Goal: Transaction & Acquisition: Purchase product/service

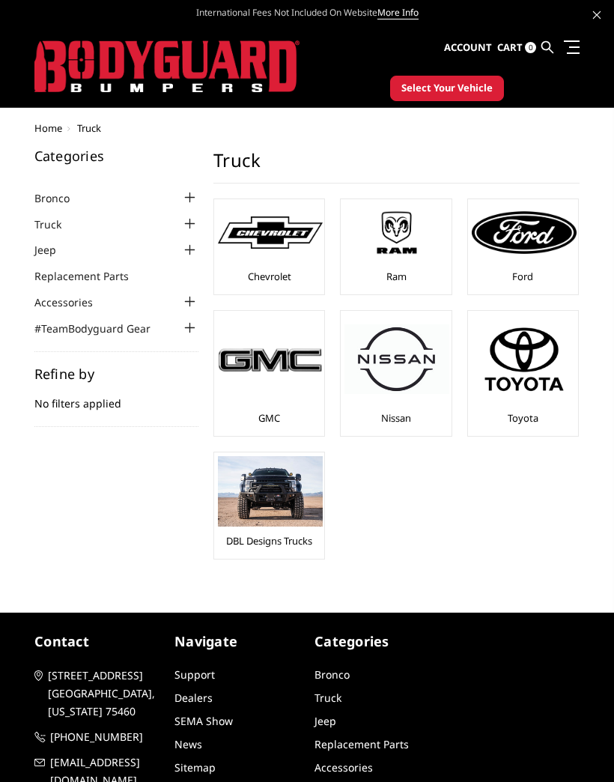
click at [543, 236] on img at bounding box center [524, 232] width 105 height 42
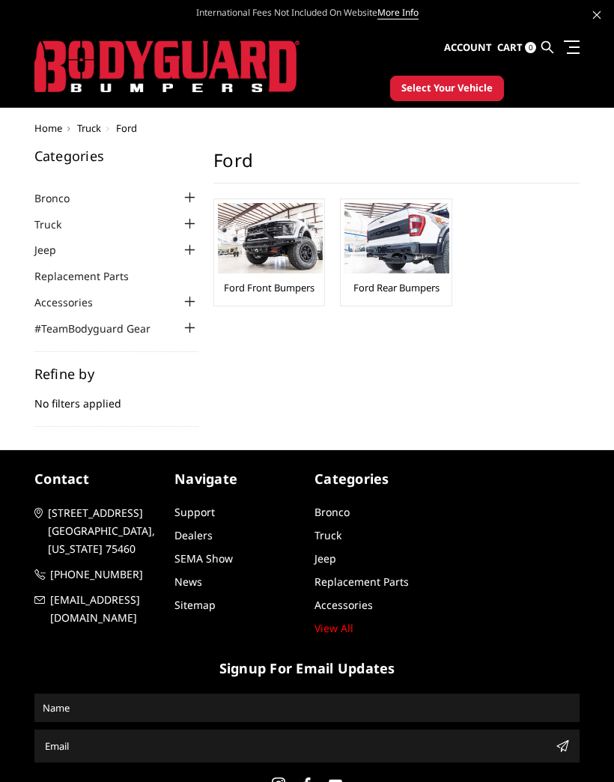
click at [294, 273] on img at bounding box center [270, 238] width 105 height 70
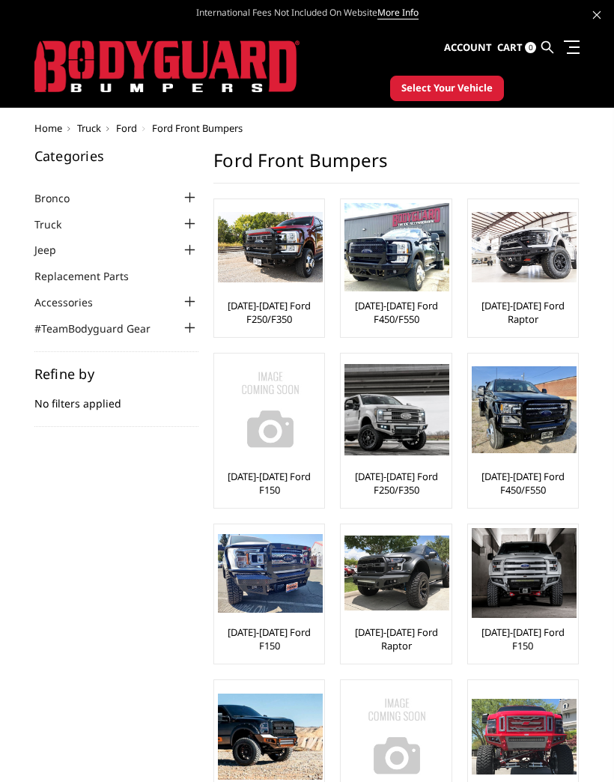
click at [411, 290] on img at bounding box center [397, 247] width 105 height 88
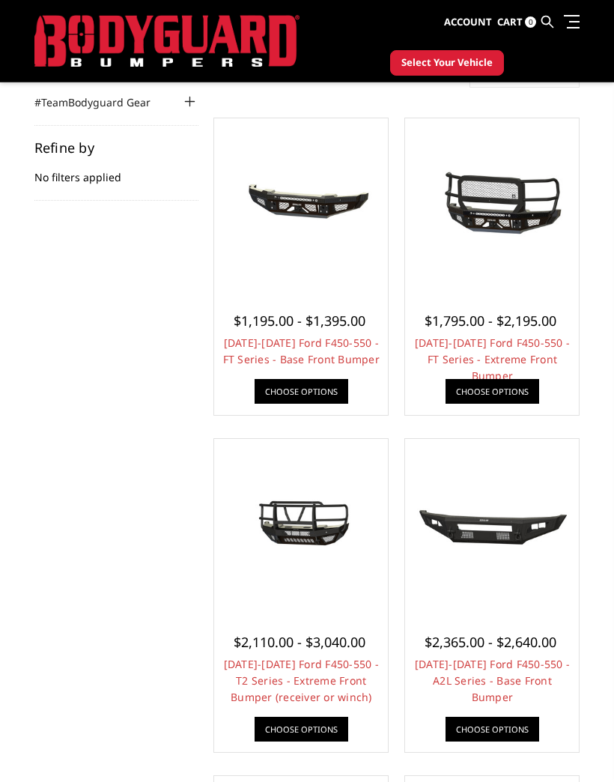
scroll to position [185, 0]
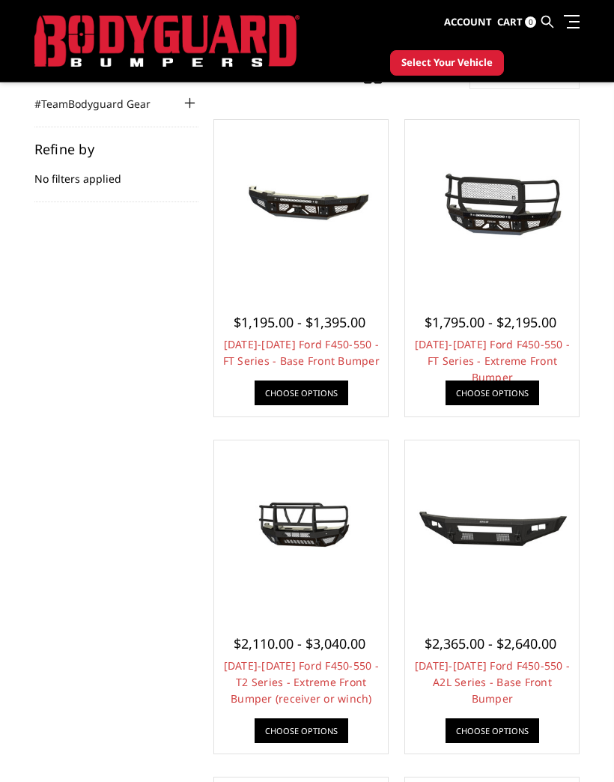
click at [511, 206] on img at bounding box center [492, 207] width 166 height 78
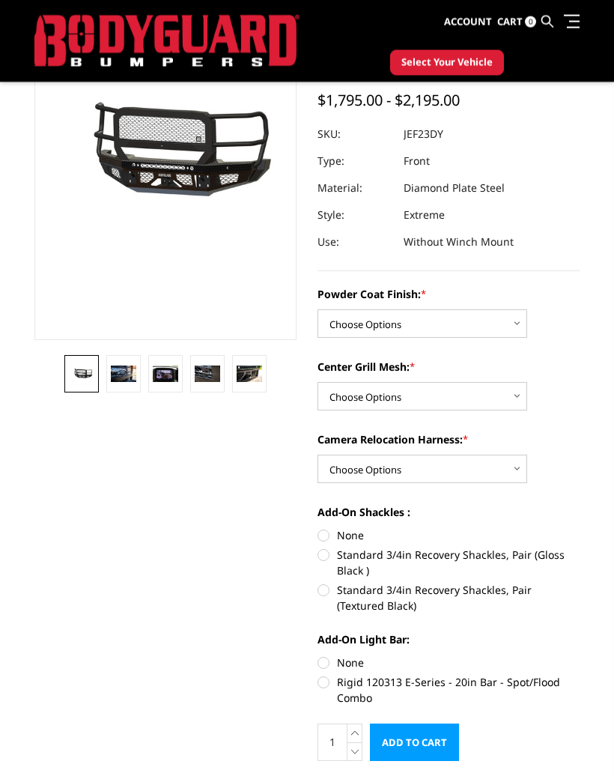
scroll to position [155, 0]
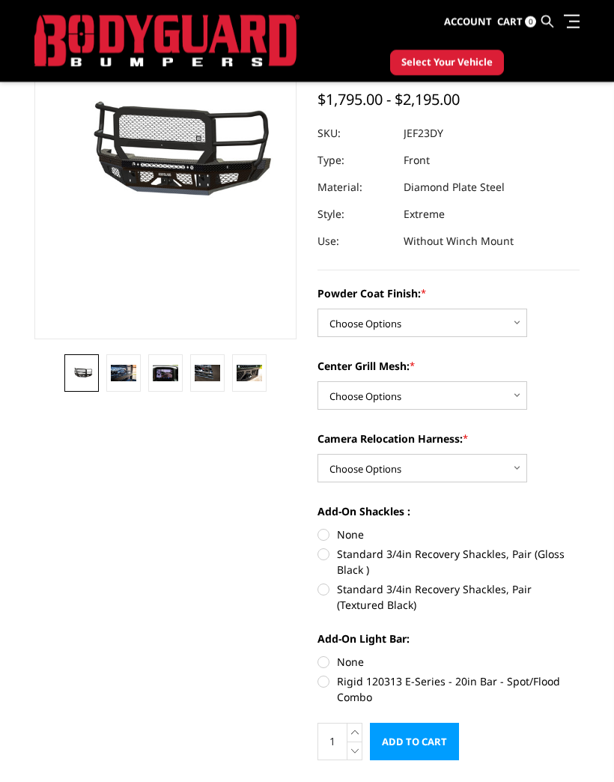
click at [126, 377] on img at bounding box center [123, 374] width 25 height 17
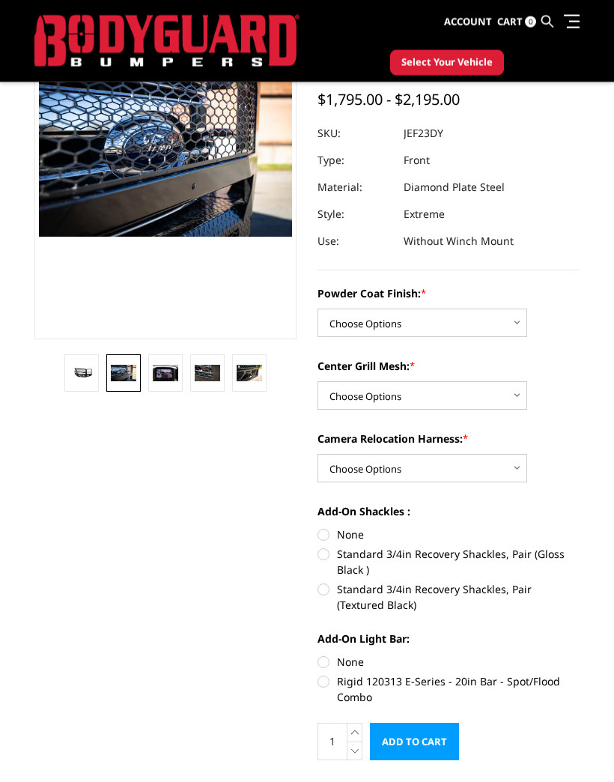
scroll to position [156, 0]
click at [177, 372] on img at bounding box center [165, 373] width 25 height 17
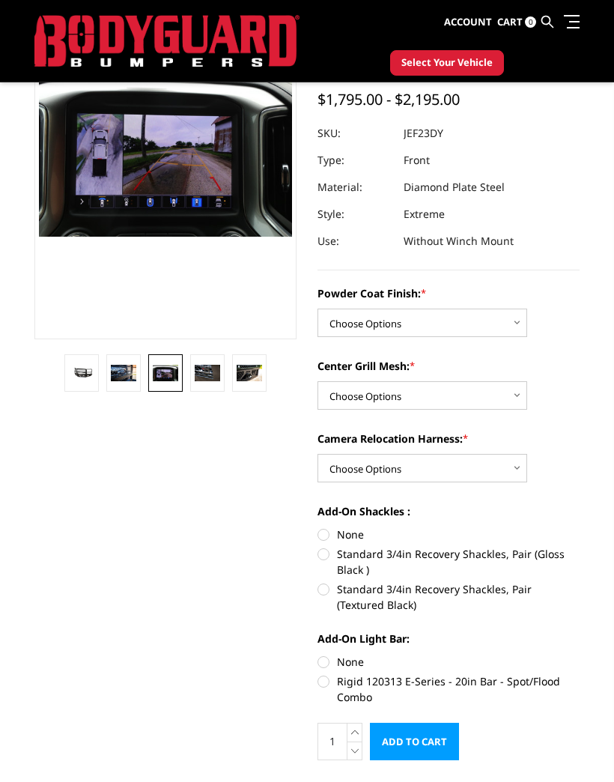
click at [215, 375] on img at bounding box center [207, 373] width 25 height 17
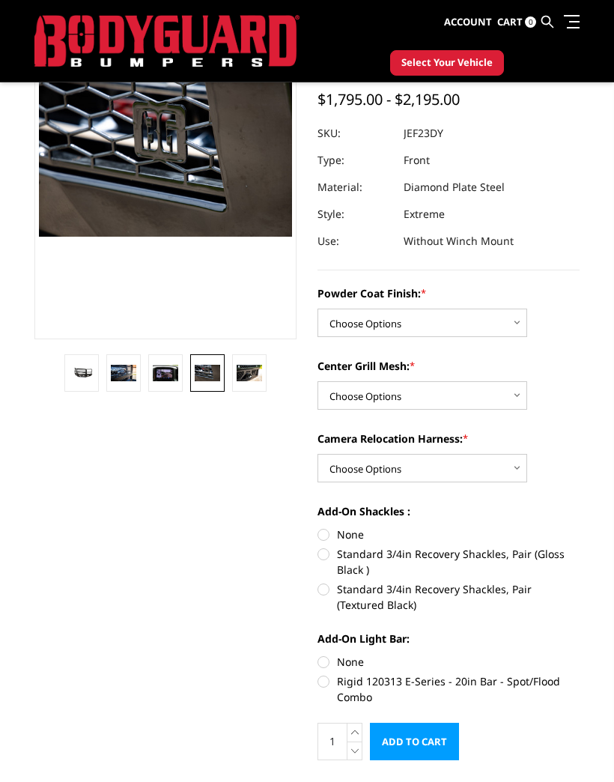
click at [260, 378] on img at bounding box center [249, 373] width 25 height 17
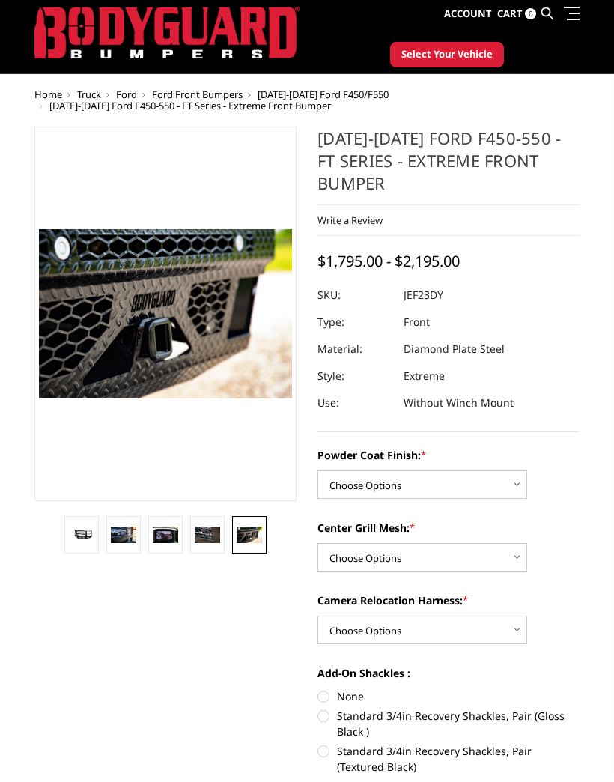
scroll to position [34, 0]
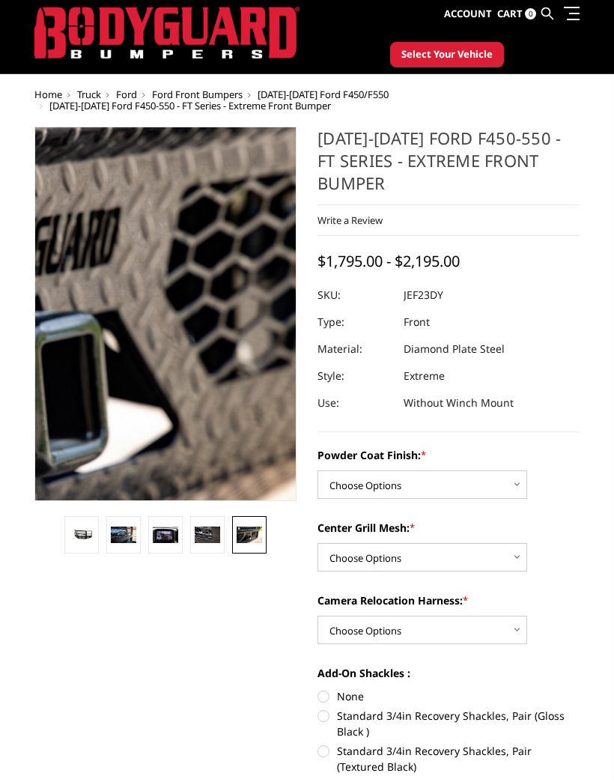
click at [197, 336] on img at bounding box center [82, 298] width 959 height 639
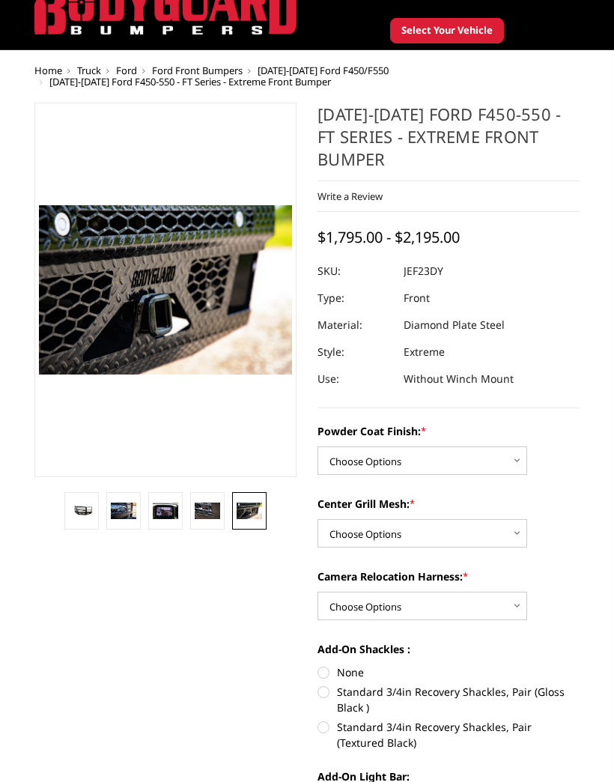
scroll to position [40, 0]
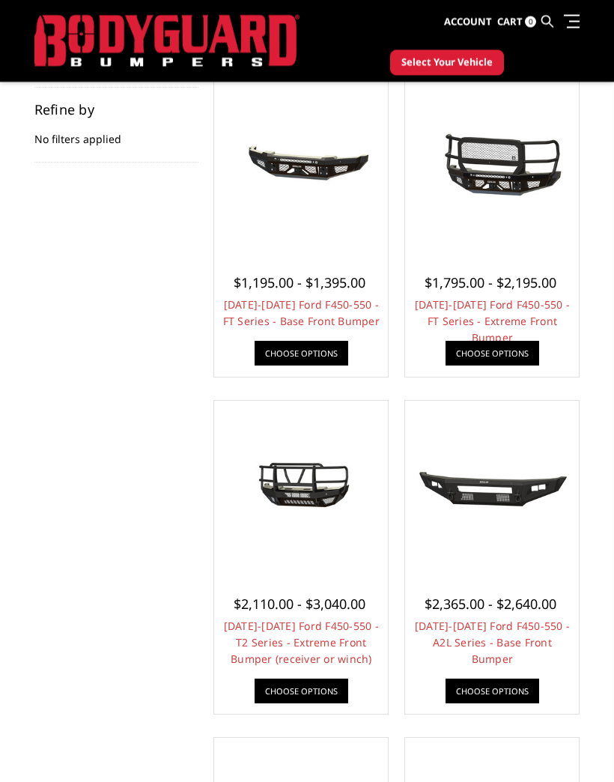
scroll to position [225, 0]
click at [510, 347] on link "Choose Options" at bounding box center [493, 353] width 94 height 25
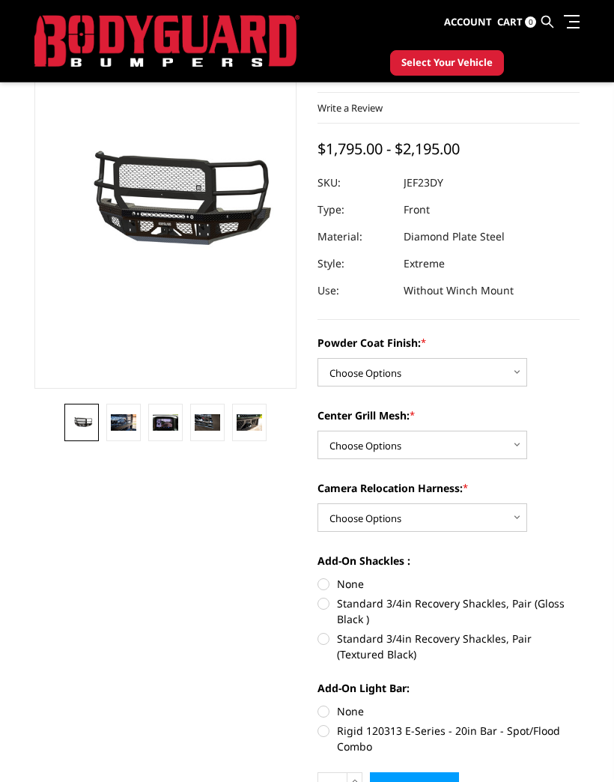
scroll to position [105, 0]
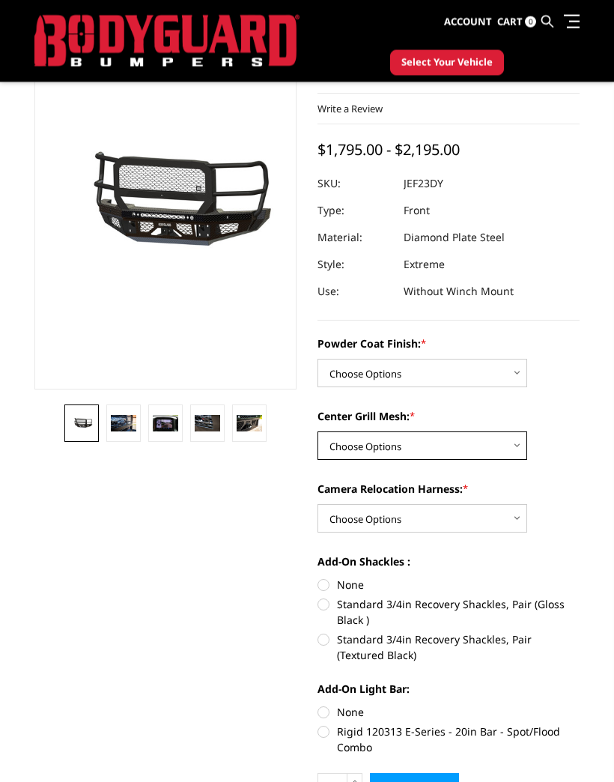
click at [519, 447] on select "Choose Options WITH Expanded Metal in Center Grill WITHOUT Expanded Metal in Ce…" at bounding box center [423, 446] width 210 height 28
select select "3274"
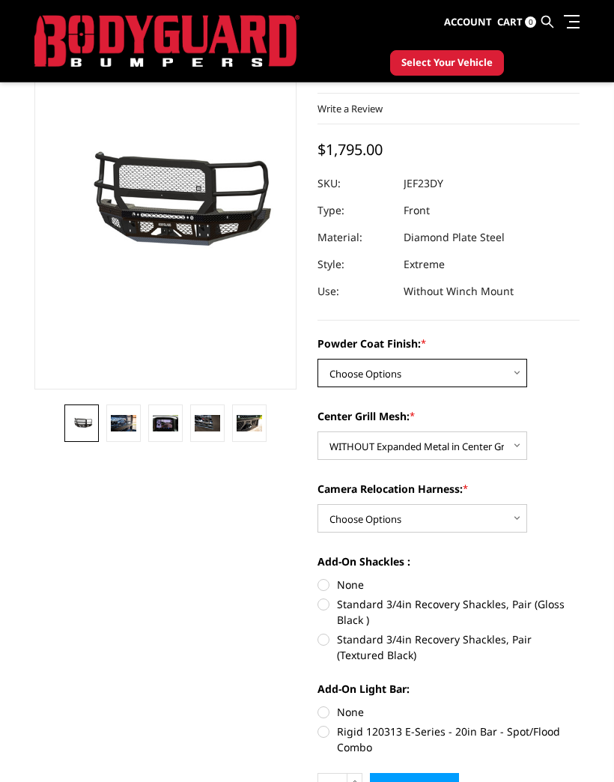
click at [527, 369] on select "Choose Options Bare Metal Gloss Black Powder Coat Textured Black Powder Coat" at bounding box center [423, 373] width 210 height 28
select select "3272"
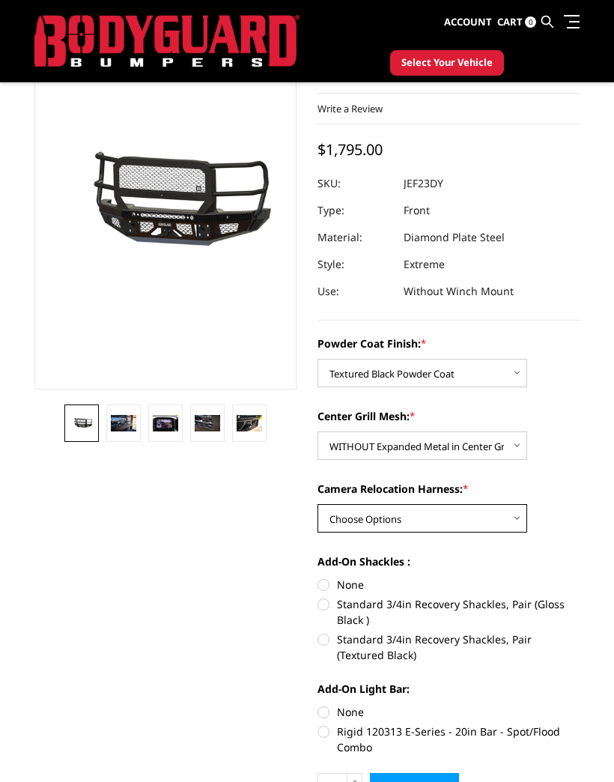
click at [527, 519] on select "Choose Options WITH Camera Relocation Harness WITHOUT Camera Relocation Harness" at bounding box center [423, 518] width 210 height 28
select select "3276"
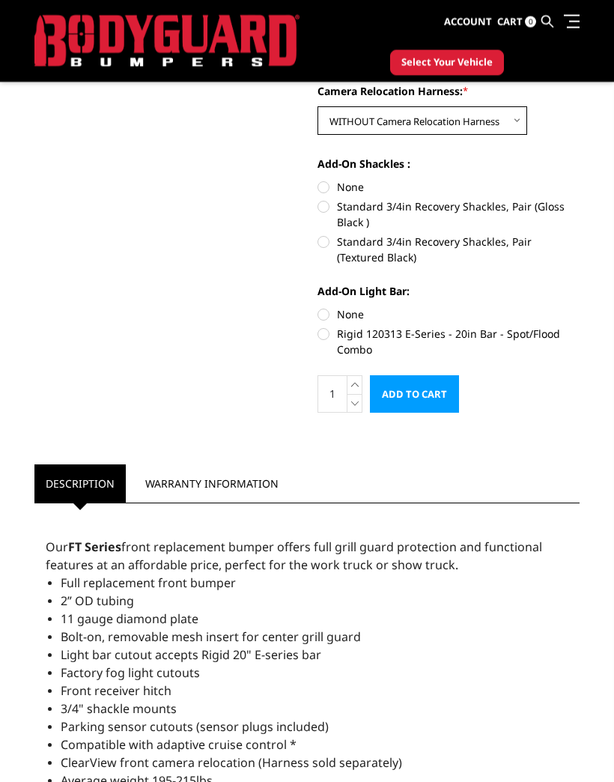
scroll to position [504, 0]
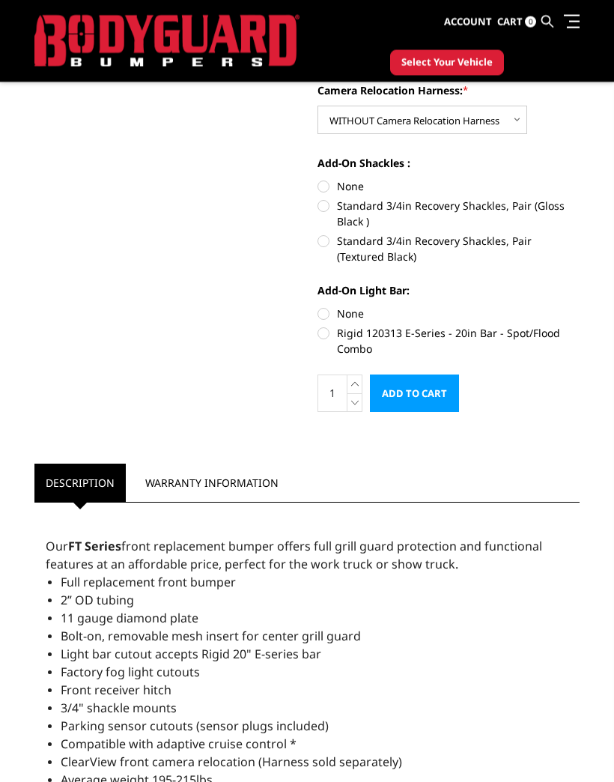
click at [330, 339] on label "Rigid 120313 E-Series - 20in Bar - Spot/Flood Combo" at bounding box center [449, 341] width 262 height 31
click at [580, 307] on input "Rigid 120313 E-Series - 20in Bar - Spot/Flood Combo" at bounding box center [580, 306] width 1 height 1
radio input "true"
click at [429, 398] on input "Add to Cart" at bounding box center [414, 393] width 89 height 37
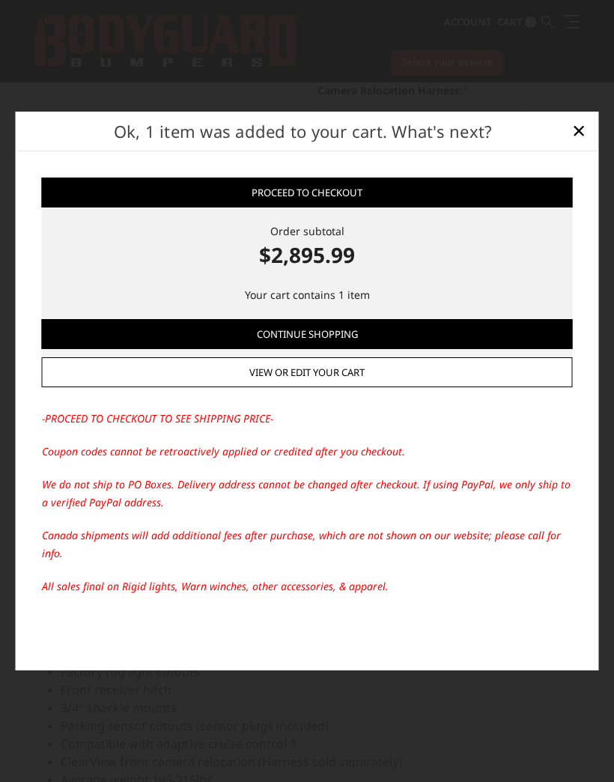
click at [574, 146] on span "×" at bounding box center [578, 130] width 13 height 32
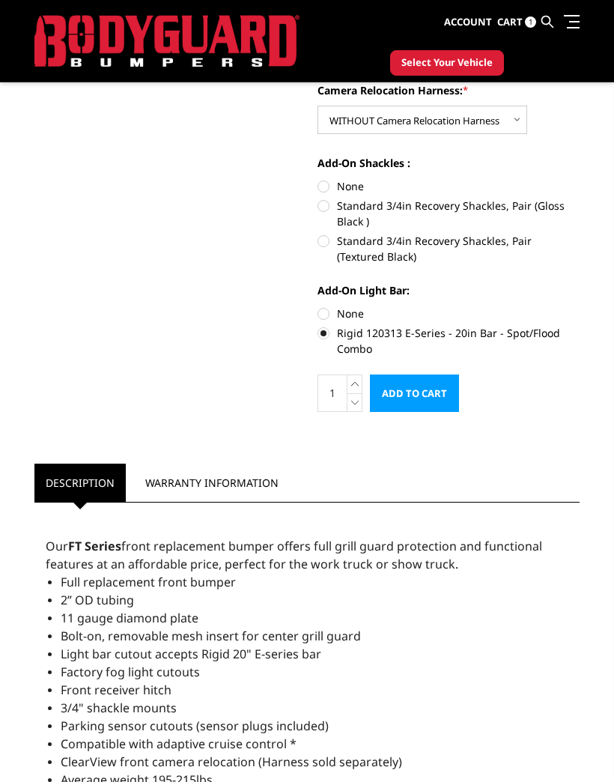
click at [332, 316] on label "None" at bounding box center [449, 314] width 262 height 16
click at [318, 306] on input "None" at bounding box center [318, 306] width 1 height 1
radio input "true"
click at [435, 390] on input "Add to Cart" at bounding box center [414, 393] width 89 height 37
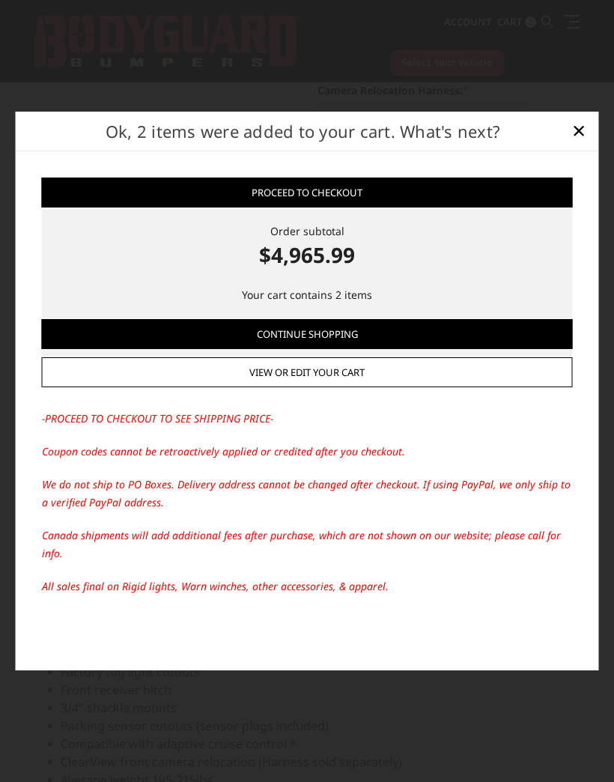
click at [582, 146] on span "×" at bounding box center [578, 130] width 13 height 32
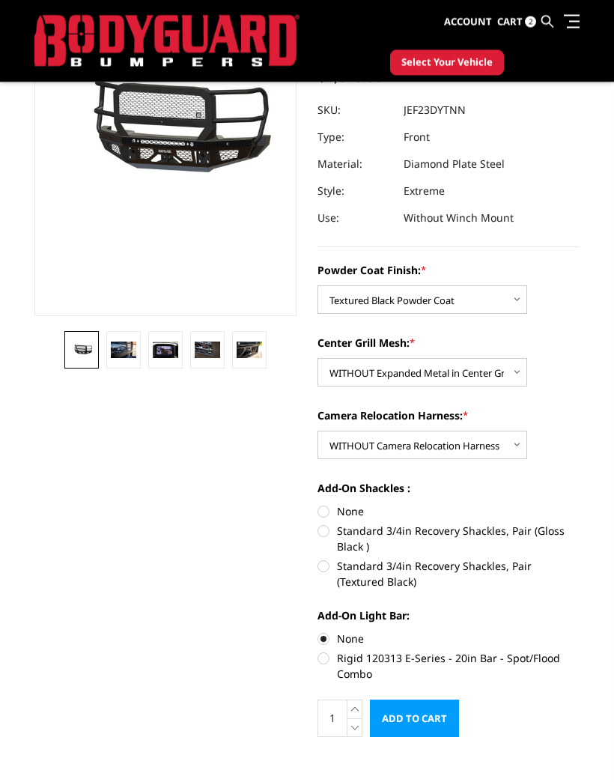
scroll to position [179, 0]
click at [518, 372] on select "Choose Options WITH Expanded Metal in Center Grill WITHOUT Expanded Metal in Ce…" at bounding box center [423, 372] width 210 height 28
select select "3273"
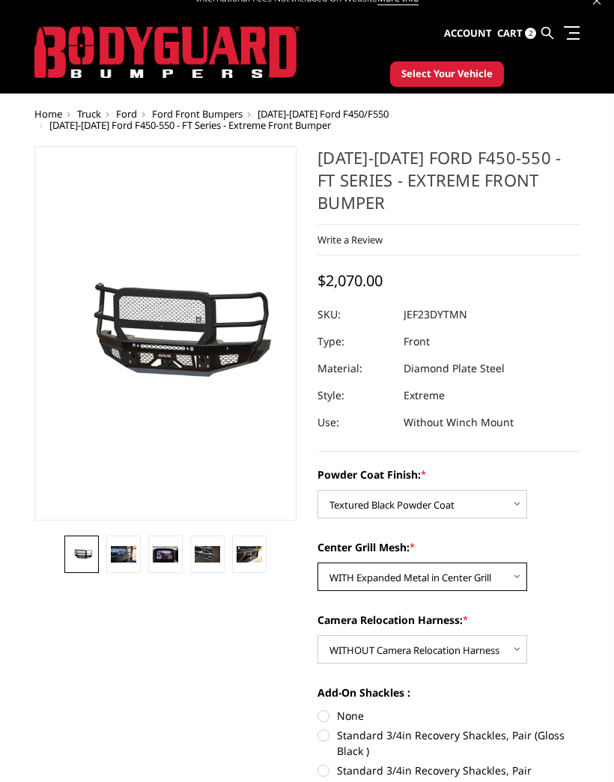
scroll to position [6, 0]
